Goal: Task Accomplishment & Management: Manage account settings

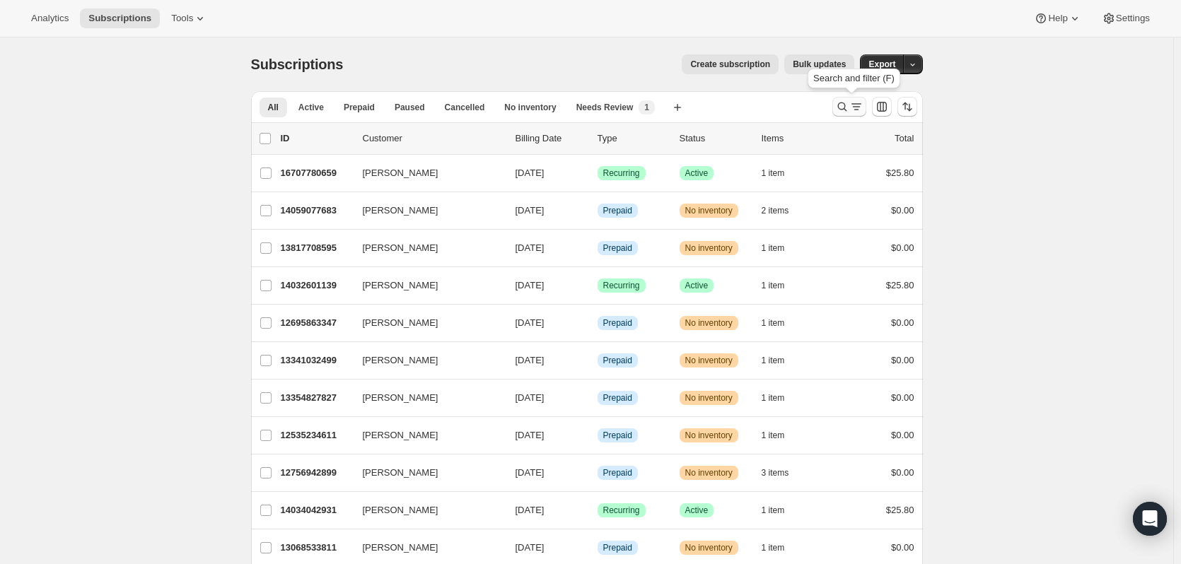
click at [841, 112] on icon "Search and filter results" at bounding box center [842, 107] width 14 height 14
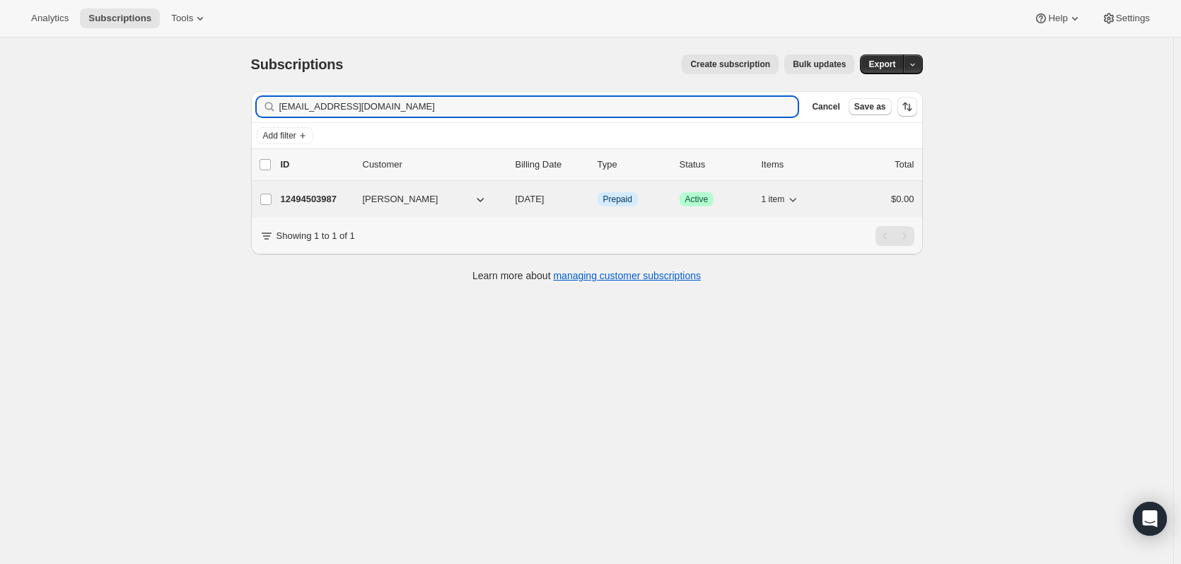
type input "[EMAIL_ADDRESS][DOMAIN_NAME]"
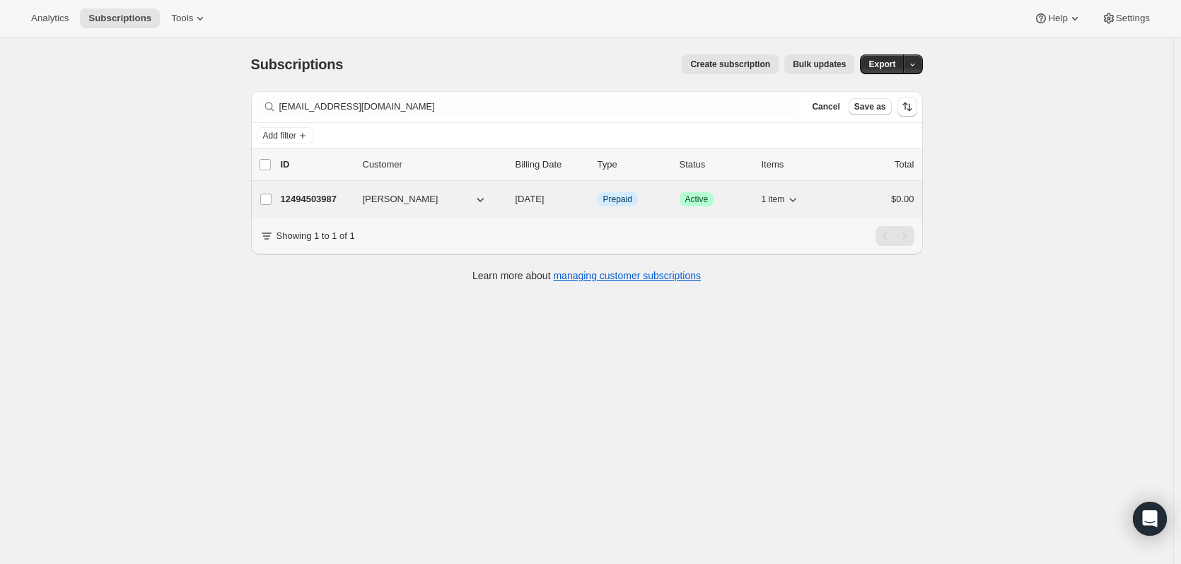
click at [322, 194] on p "12494503987" at bounding box center [316, 199] width 71 height 14
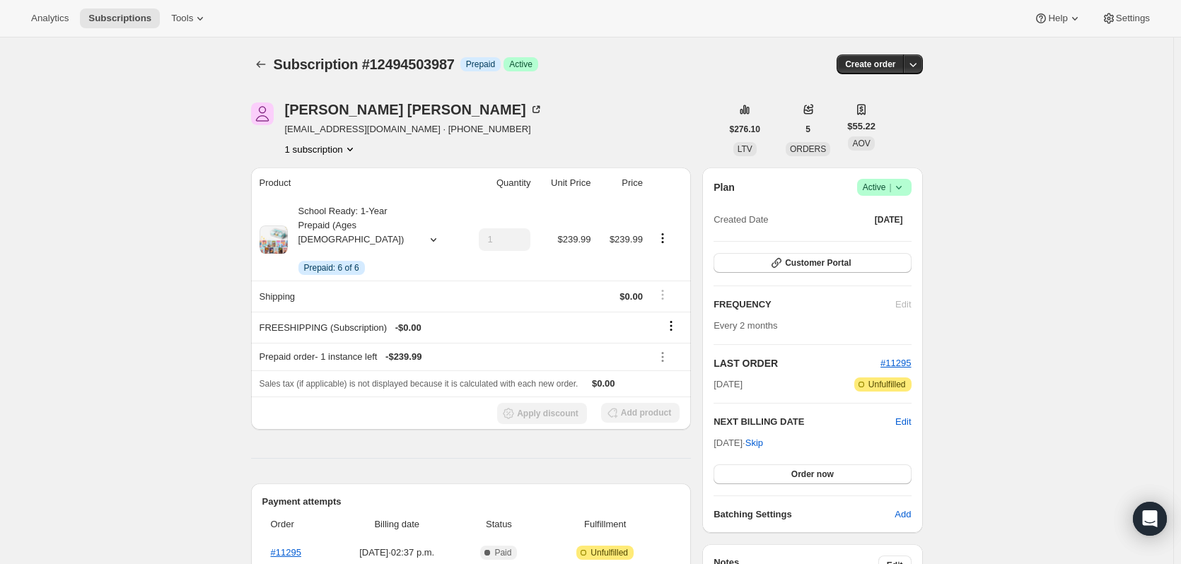
click at [901, 185] on icon at bounding box center [899, 187] width 14 height 14
click at [665, 235] on icon "Product actions" at bounding box center [662, 238] width 14 height 14
click at [672, 137] on div "[PERSON_NAME] [EMAIL_ADDRESS][DOMAIN_NAME] · [PHONE_NUMBER] 1 subscription" at bounding box center [486, 130] width 470 height 54
